Goal: Information Seeking & Learning: Understand process/instructions

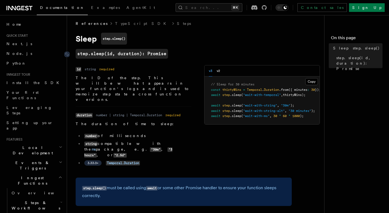
click at [101, 54] on code "step.sleep(id, duration): Promise" at bounding box center [122, 54] width 92 height 10
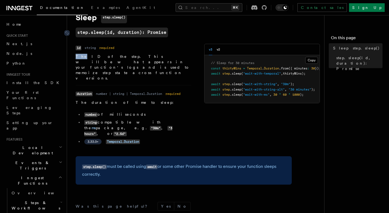
click at [101, 54] on dl "Name id Type string Required required Description The ID of the step. This will…" at bounding box center [134, 62] width 116 height 37
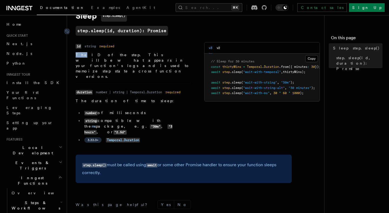
scroll to position [23, 0]
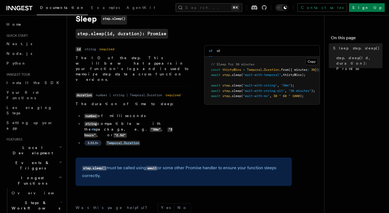
click at [101, 57] on p "The ID of the step. This will be what appears in your function's logs and is us…" at bounding box center [134, 68] width 116 height 27
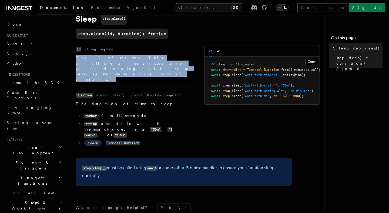
click at [101, 57] on p "The ID of the step. This will be what appears in your function's logs and is us…" at bounding box center [134, 68] width 116 height 27
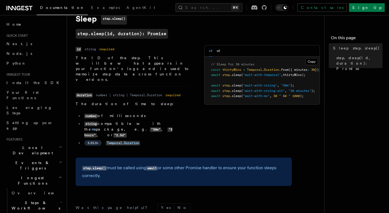
click at [102, 64] on p "The ID of the step. This will be what appears in your function's logs and is us…" at bounding box center [134, 68] width 116 height 27
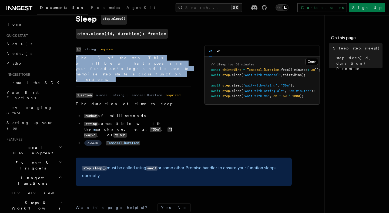
click at [102, 64] on p "The ID of the step. This will be what appears in your function's logs and is us…" at bounding box center [134, 68] width 116 height 27
click at [115, 56] on p "The ID of the step. This will be what appears in your function's logs and is us…" at bounding box center [134, 68] width 116 height 27
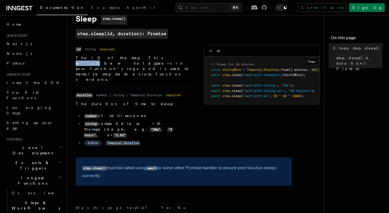
click at [115, 56] on p "The ID of the step. This will be what appears in your function's logs and is us…" at bounding box center [134, 68] width 116 height 27
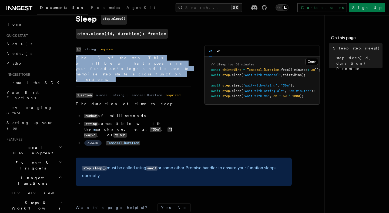
click at [115, 56] on p "The ID of the step. This will be what appears in your function's logs and is us…" at bounding box center [134, 68] width 116 height 27
click at [118, 63] on p "The ID of the step. This will be what appears in your function's logs and is us…" at bounding box center [134, 68] width 116 height 27
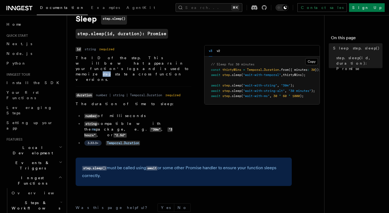
click at [118, 63] on p "The ID of the step. This will be what appears in your function's logs and is us…" at bounding box center [134, 68] width 116 height 27
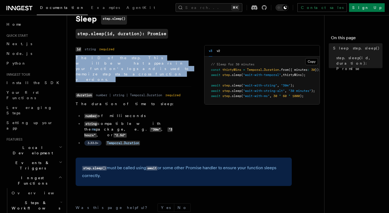
click at [118, 63] on p "The ID of the step. This will be what appears in your function's logs and is us…" at bounding box center [134, 68] width 116 height 27
click at [126, 57] on p "The ID of the step. This will be what appears in your function's logs and is us…" at bounding box center [134, 68] width 116 height 27
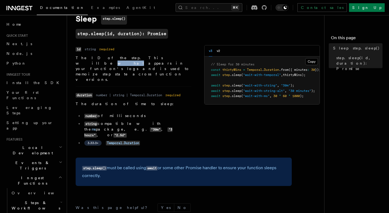
click at [126, 57] on p "The ID of the step. This will be what appears in your function's logs and is us…" at bounding box center [134, 68] width 116 height 27
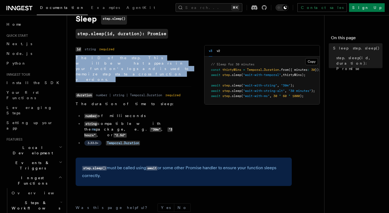
click at [126, 57] on p "The ID of the step. This will be what appears in your function's logs and is us…" at bounding box center [134, 68] width 116 height 27
click at [128, 63] on p "The ID of the step. This will be what appears in your function's logs and is us…" at bounding box center [134, 68] width 116 height 27
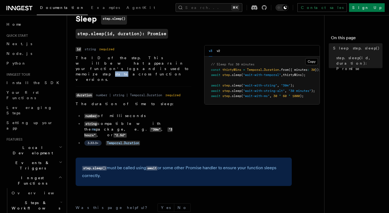
click at [128, 63] on p "The ID of the step. This will be what appears in your function's logs and is us…" at bounding box center [134, 68] width 116 height 27
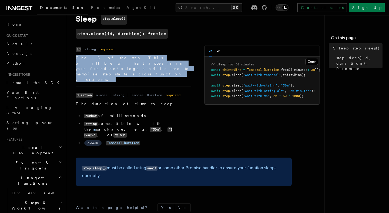
click at [128, 63] on p "The ID of the step. This will be what appears in your function's logs and is us…" at bounding box center [134, 68] width 116 height 27
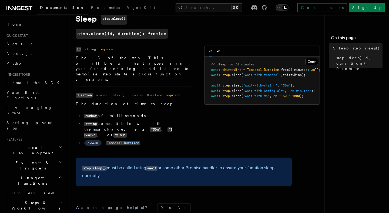
click at [134, 58] on p "The ID of the step. This will be what appears in your function's logs and is us…" at bounding box center [134, 68] width 116 height 27
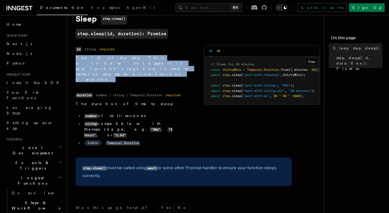
click at [134, 58] on p "The ID of the step. This will be what appears in your function's logs and is us…" at bounding box center [134, 68] width 116 height 27
click at [137, 62] on p "The ID of the step. This will be what appears in your function's logs and is us…" at bounding box center [134, 68] width 116 height 27
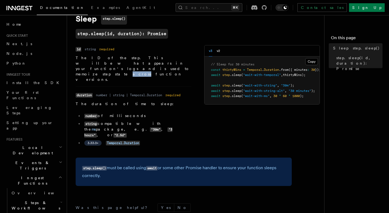
click at [137, 62] on p "The ID of the step. This will be what appears in your function's logs and is us…" at bounding box center [134, 68] width 116 height 27
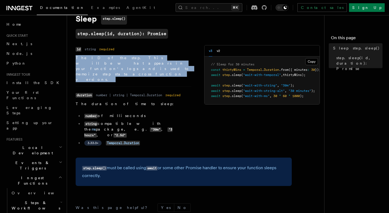
click at [137, 62] on p "The ID of the step. This will be what appears in your function's logs and is us…" at bounding box center [134, 68] width 116 height 27
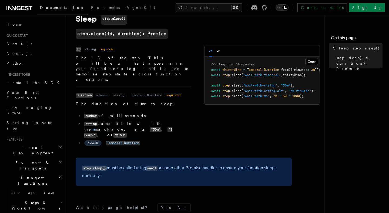
click at [141, 53] on dl "Name id Type string Required required Description The ID of the step. This will…" at bounding box center [134, 63] width 116 height 37
click at [141, 59] on p "The ID of the step. This will be what appears in your function's logs and is us…" at bounding box center [134, 68] width 116 height 27
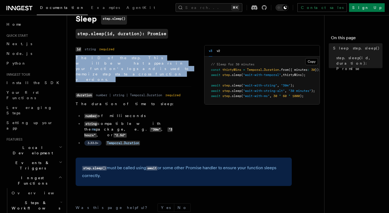
click at [141, 59] on p "The ID of the step. This will be what appears in your function's logs and is us…" at bounding box center [134, 68] width 116 height 27
click at [143, 66] on li "Name id Type string Required required Description The ID of the step. This will…" at bounding box center [134, 65] width 116 height 41
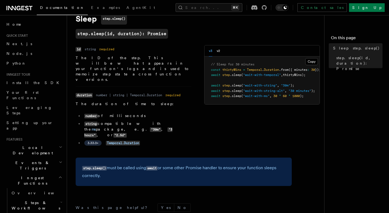
click at [143, 62] on p "The ID of the step. This will be what appears in your function's logs and is us…" at bounding box center [134, 68] width 116 height 27
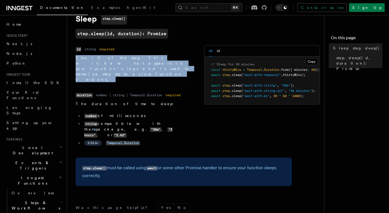
click at [143, 62] on p "The ID of the step. This will be what appears in your function's logs and is us…" at bounding box center [134, 68] width 116 height 27
click at [146, 52] on dl "Name id Type string Required required Description The ID of the step. This will…" at bounding box center [134, 63] width 116 height 37
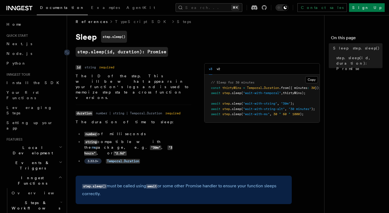
click at [146, 53] on code "step.sleep(id, duration): Promise" at bounding box center [122, 52] width 92 height 10
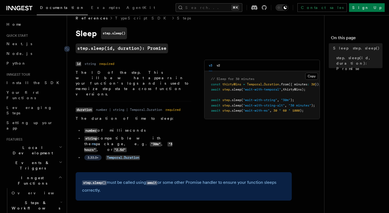
scroll to position [5, 0]
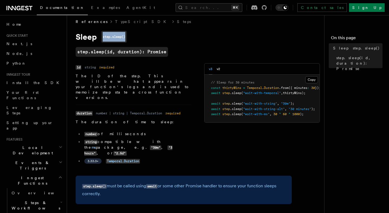
drag, startPoint x: 125, startPoint y: 37, endPoint x: 101, endPoint y: 39, distance: 24.4
click at [101, 39] on code "step.sleep()" at bounding box center [114, 37] width 26 height 12
click at [108, 36] on code "step.sleep()" at bounding box center [114, 37] width 26 height 12
drag, startPoint x: 103, startPoint y: 35, endPoint x: 128, endPoint y: 36, distance: 24.9
click at [128, 36] on h1 "Sleep step.sleep()" at bounding box center [184, 37] width 216 height 12
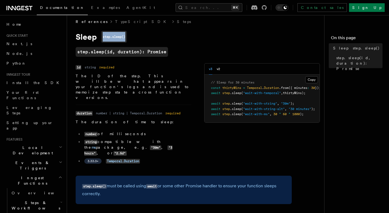
click at [128, 36] on h1 "Sleep step.sleep()" at bounding box center [184, 37] width 216 height 12
drag, startPoint x: 128, startPoint y: 36, endPoint x: 102, endPoint y: 37, distance: 25.7
click at [102, 37] on code "step.sleep()" at bounding box center [114, 37] width 26 height 12
drag, startPoint x: 103, startPoint y: 37, endPoint x: 126, endPoint y: 37, distance: 22.7
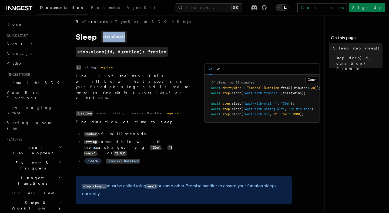
click at [126, 37] on code "step.sleep()" at bounding box center [114, 37] width 26 height 12
drag, startPoint x: 126, startPoint y: 37, endPoint x: 103, endPoint y: 36, distance: 23.5
click at [103, 37] on code "step.sleep()" at bounding box center [114, 37] width 26 height 12
click at [103, 36] on code "step.sleep()" at bounding box center [114, 37] width 26 height 12
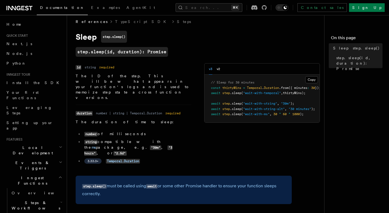
click at [109, 75] on p "The ID of the step. This will be what appears in your function's logs and is us…" at bounding box center [134, 86] width 116 height 27
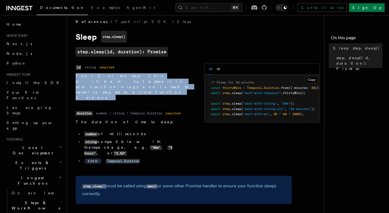
click at [109, 75] on p "The ID of the step. This will be what appears in your function's logs and is us…" at bounding box center [134, 86] width 116 height 27
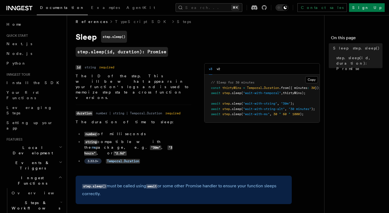
click at [109, 79] on p "The ID of the step. This will be what appears in your function's logs and is us…" at bounding box center [134, 86] width 116 height 27
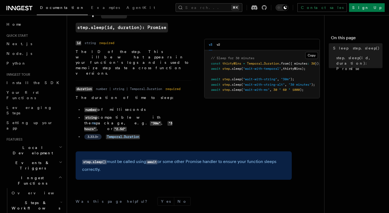
scroll to position [29, 0]
click at [107, 86] on dd "number | string | Temporal.Duration" at bounding box center [129, 88] width 66 height 4
click at [108, 86] on dd "number | string | Temporal.Duration" at bounding box center [129, 88] width 66 height 4
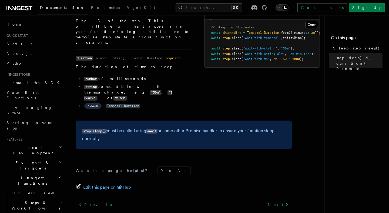
scroll to position [63, 0]
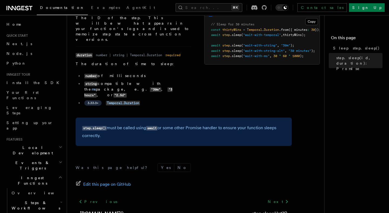
click at [109, 73] on li "number of milliseconds" at bounding box center [137, 76] width 109 height 6
click at [109, 81] on li "string compatible with the ms package, e.g. "30m" , "3 hours" , or "2.5d"" at bounding box center [137, 89] width 109 height 17
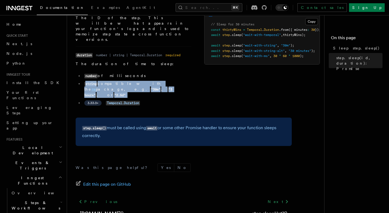
click at [109, 81] on li "string compatible with the ms package, e.g. "30m" , "3 hours" , or "2.5d"" at bounding box center [137, 89] width 109 height 17
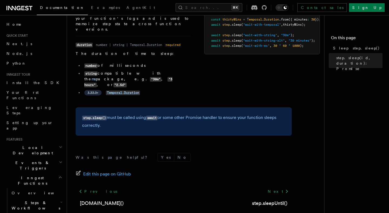
scroll to position [82, 0]
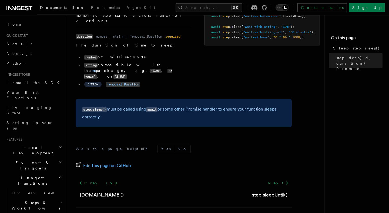
click at [117, 105] on p "step.sleep() must be called using await or some other Promise handler to ensure…" at bounding box center [183, 112] width 203 height 15
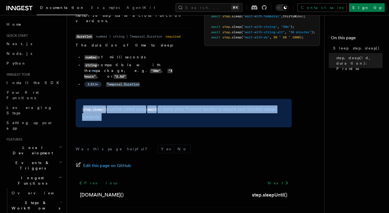
click at [117, 105] on p "step.sleep() must be called using await or some other Promise handler to ensure…" at bounding box center [183, 112] width 203 height 15
